Goal: Check status: Check status

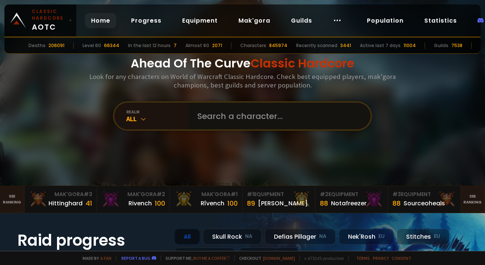
click at [242, 110] on input "text" at bounding box center [277, 116] width 169 height 27
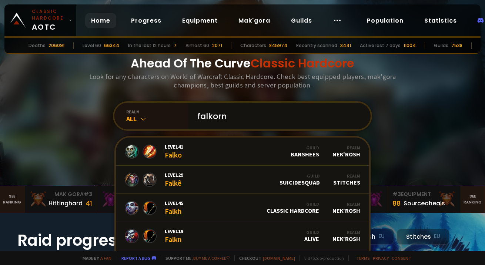
type input "falkorne"
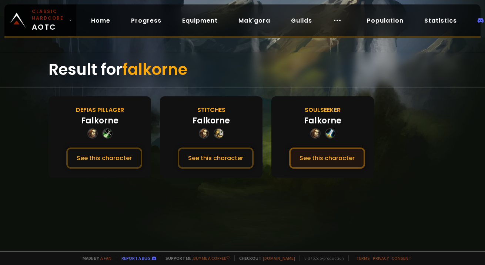
click at [312, 158] on button "See this character" at bounding box center [327, 157] width 76 height 21
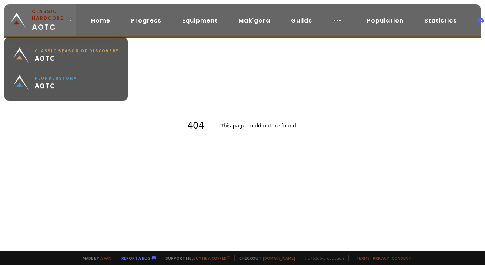
click at [53, 18] on small "Classic Hardcore" at bounding box center [49, 14] width 34 height 13
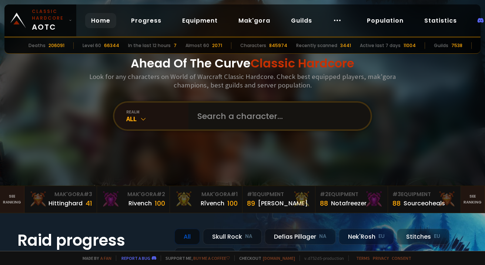
click at [226, 121] on input "text" at bounding box center [277, 116] width 169 height 27
type input "oars"
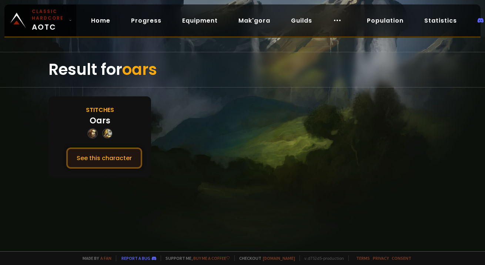
click at [111, 158] on button "See this character" at bounding box center [104, 157] width 76 height 21
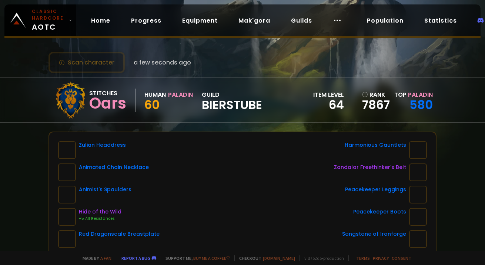
scroll to position [159, 0]
